Goal: Entertainment & Leisure: Consume media (video, audio)

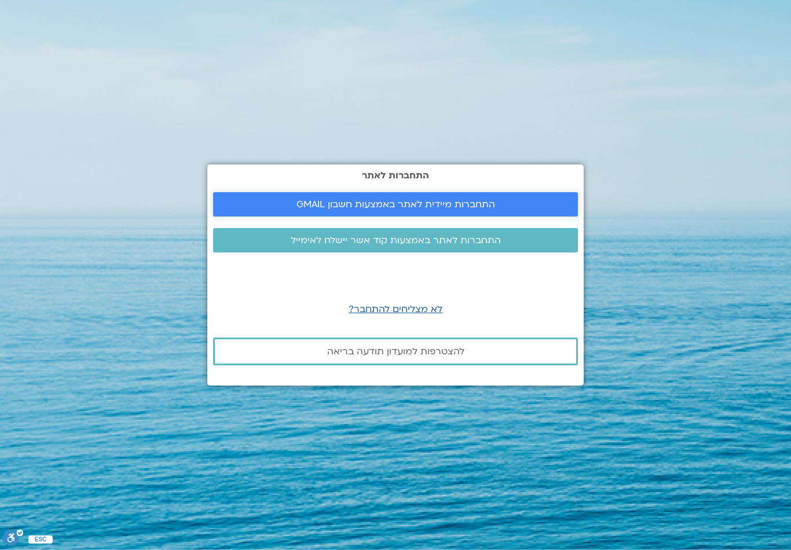
click at [454, 210] on span "התחברות מיידית לאתר באמצעות חשבון GMAIL" at bounding box center [395, 204] width 199 height 10
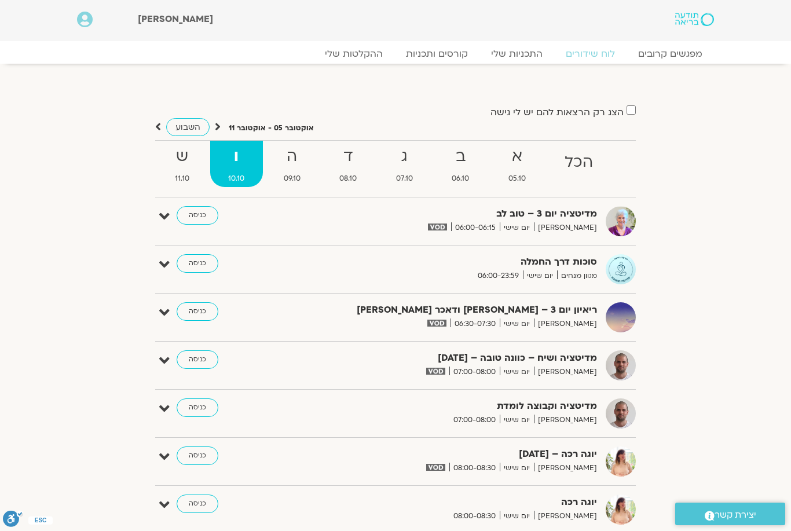
click at [446, 325] on img at bounding box center [436, 323] width 19 height 7
click at [197, 311] on link "כניסה" at bounding box center [198, 311] width 42 height 19
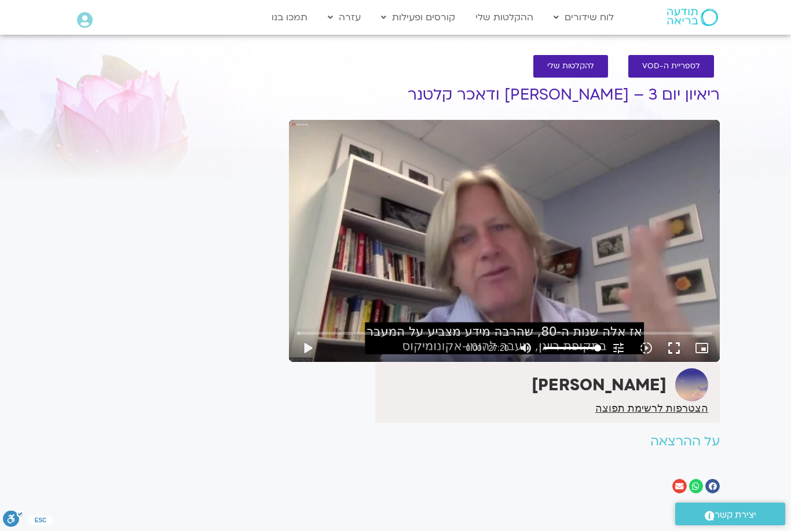
click at [670, 351] on button "fullscreen" at bounding box center [674, 348] width 28 height 28
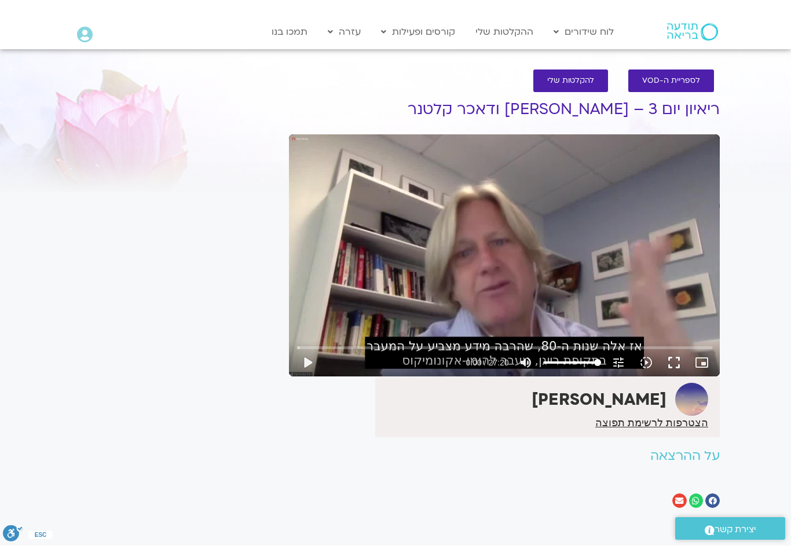
scroll to position [14, 0]
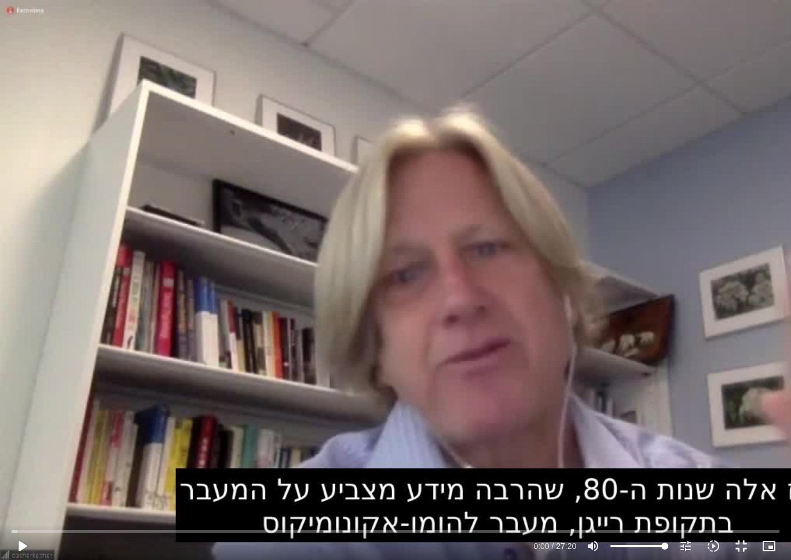
click at [28, 530] on button "play_arrow" at bounding box center [22, 546] width 28 height 28
click at [29, 530] on button "pause" at bounding box center [22, 546] width 28 height 28
type input "1265.22978318665"
